Goal: Find specific page/section: Find specific page/section

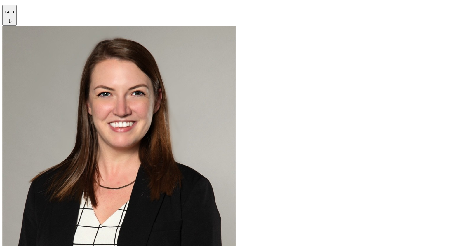
scroll to position [874, 0]
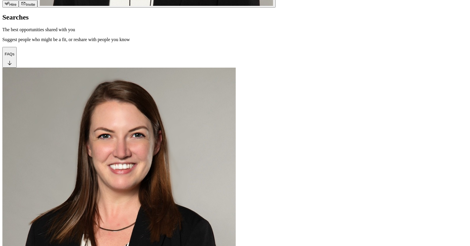
scroll to position [820, 0]
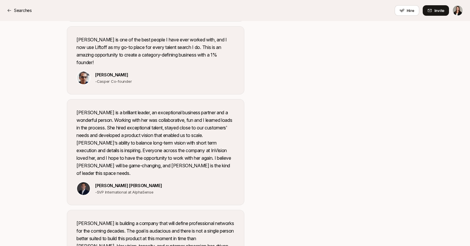
scroll to position [672, 0]
